Goal: Task Accomplishment & Management: Manage account settings

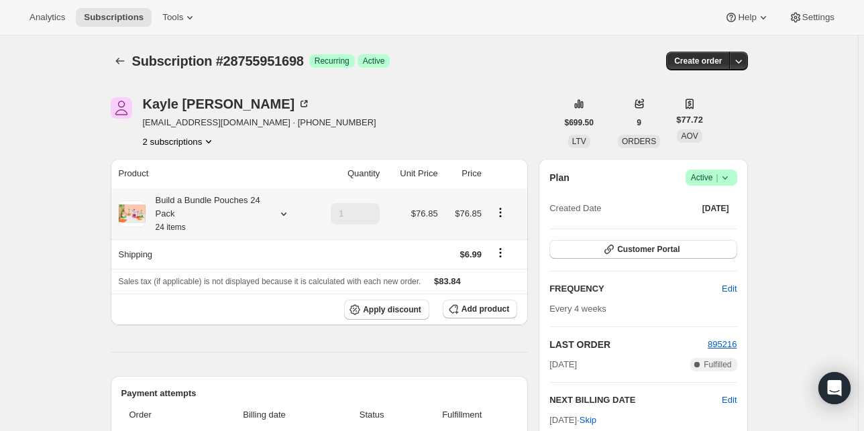
click at [284, 213] on icon at bounding box center [282, 214] width 5 height 3
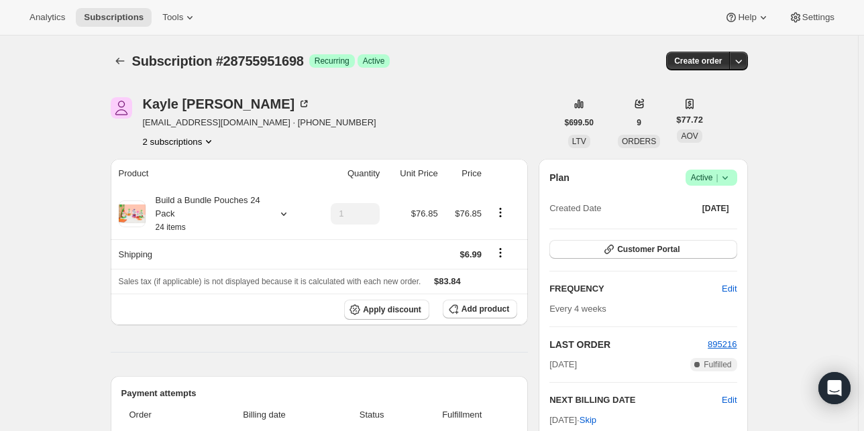
click at [185, 143] on button "2 subscriptions" at bounding box center [179, 141] width 73 height 13
click at [168, 191] on span "5043519570" at bounding box center [160, 189] width 48 height 10
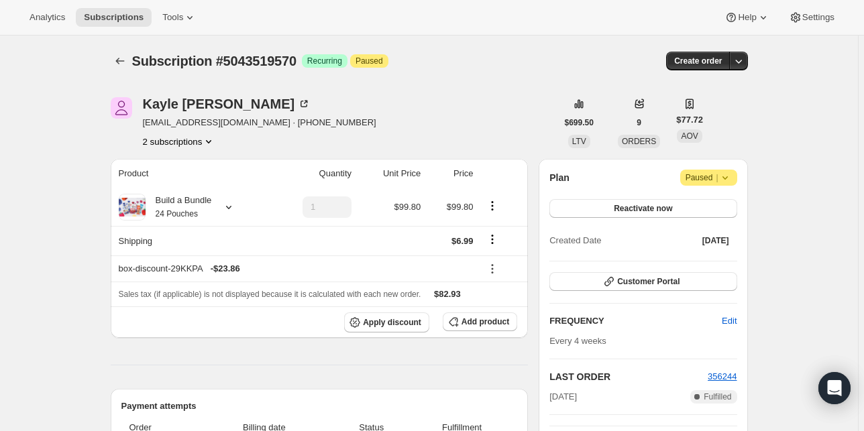
click at [177, 141] on button "2 subscriptions" at bounding box center [179, 141] width 73 height 13
click at [189, 170] on span "28755951698" at bounding box center [165, 166] width 54 height 10
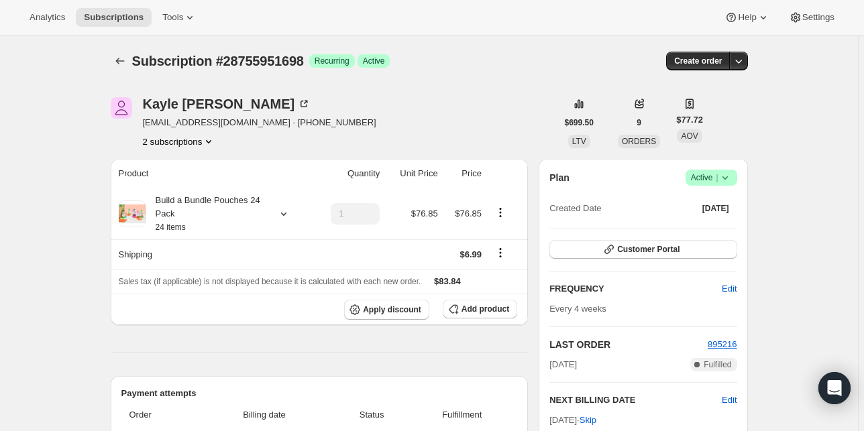
click at [180, 147] on button "2 subscriptions" at bounding box center [179, 141] width 73 height 13
click at [166, 188] on span "5043519570" at bounding box center [160, 189] width 48 height 10
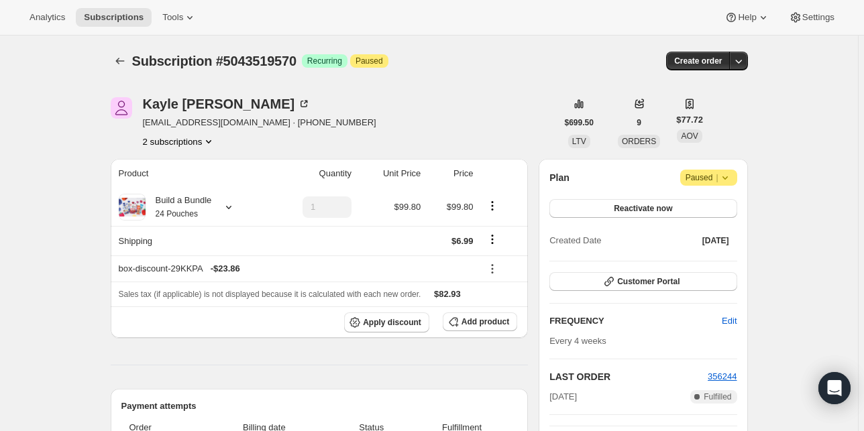
click at [183, 144] on button "2 subscriptions" at bounding box center [179, 141] width 73 height 13
click at [181, 162] on span "28755951698" at bounding box center [165, 166] width 54 height 10
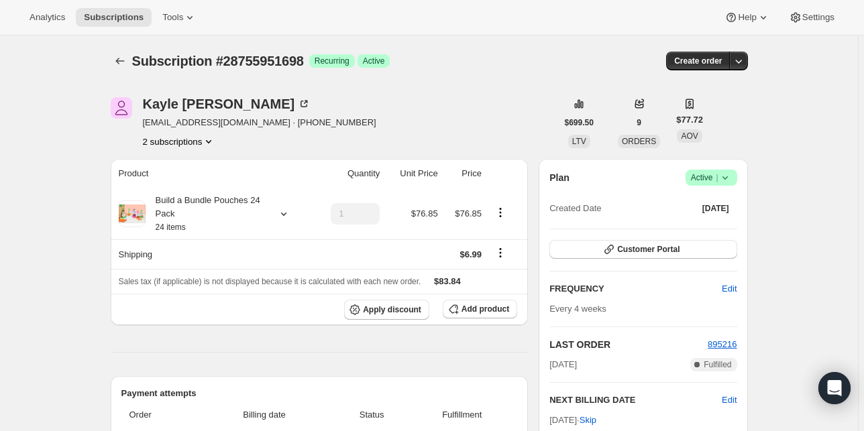
click at [180, 142] on button "2 subscriptions" at bounding box center [179, 141] width 73 height 13
click at [170, 184] on span "5043519570" at bounding box center [160, 189] width 48 height 10
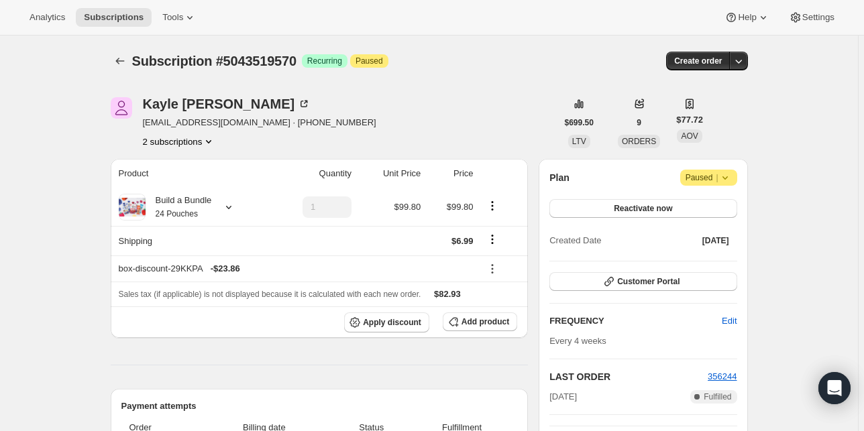
click at [194, 140] on button "2 subscriptions" at bounding box center [179, 141] width 73 height 13
click at [167, 166] on span "28755951698" at bounding box center [165, 166] width 54 height 10
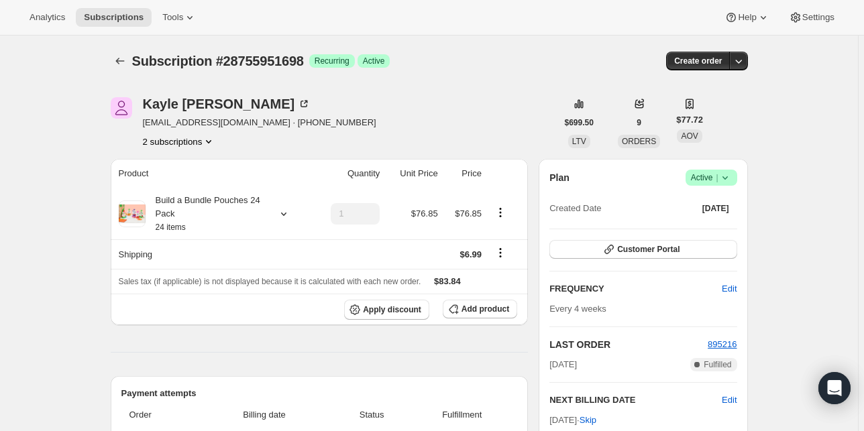
click at [164, 144] on button "2 subscriptions" at bounding box center [179, 141] width 73 height 13
click at [191, 191] on span "5043519570" at bounding box center [182, 188] width 93 height 13
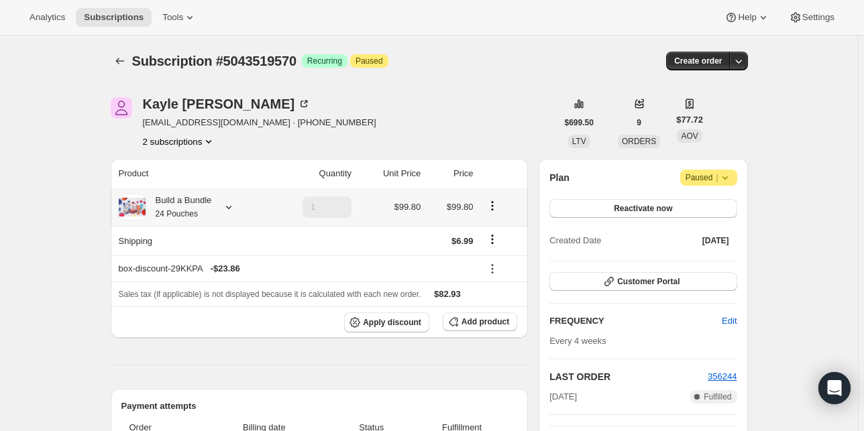
click at [212, 204] on div "Build a Bundle 24 Pouches" at bounding box center [179, 207] width 66 height 27
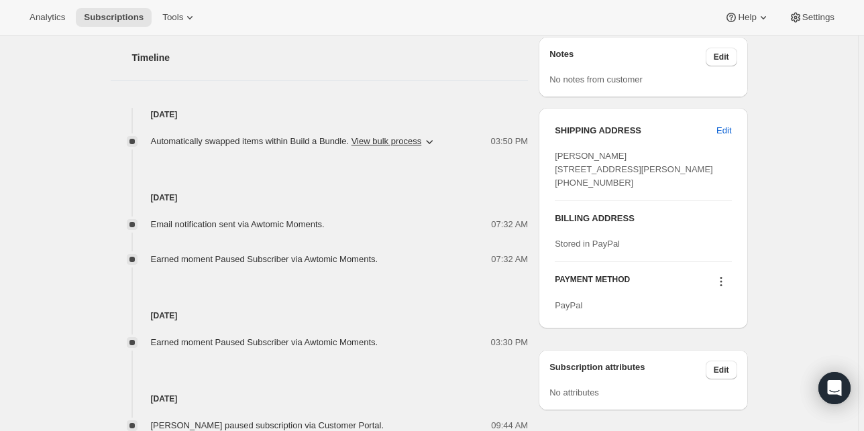
scroll to position [376, 0]
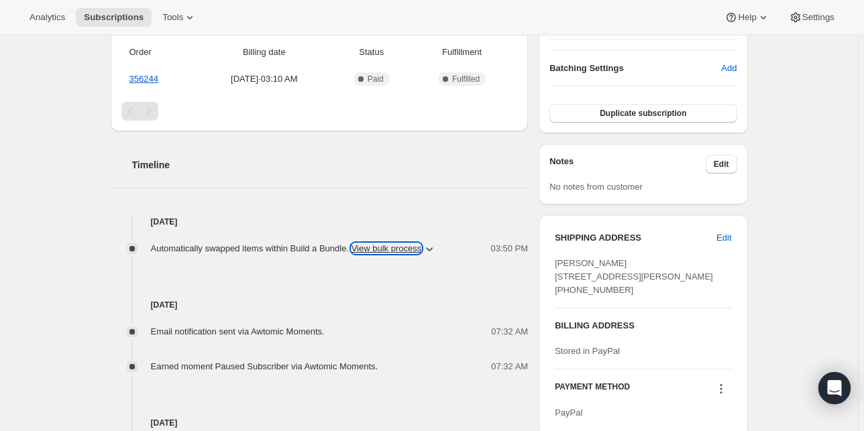
click at [417, 249] on button "View bulk process" at bounding box center [387, 249] width 70 height 10
